Goal: Transaction & Acquisition: Subscribe to service/newsletter

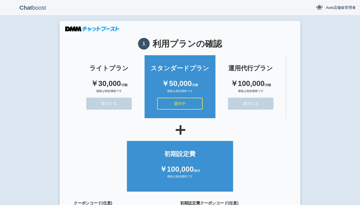
scroll to position [51, 0]
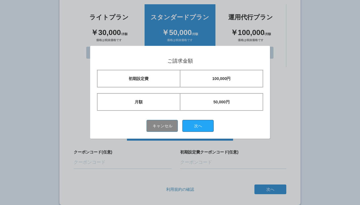
click at [200, 125] on button "次へ" at bounding box center [197, 126] width 31 height 12
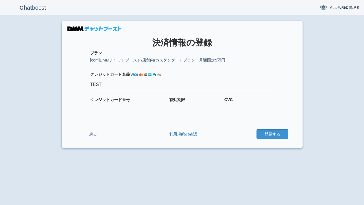
type input "TEST"
click at [272, 134] on button "登録する" at bounding box center [272, 134] width 32 height 10
